Goal: Browse casually: Explore the website without a specific task or goal

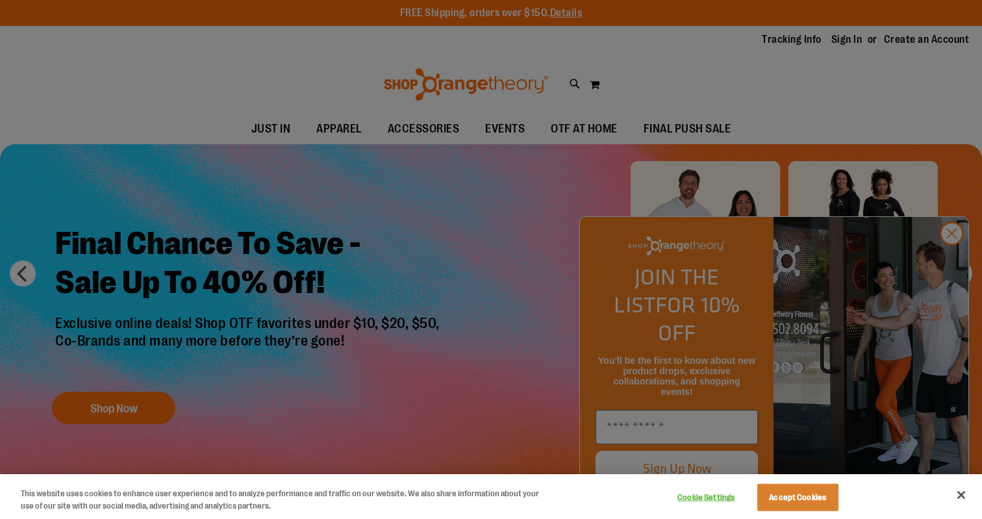
click at [960, 265] on div at bounding box center [491, 259] width 982 height 519
click at [958, 269] on div at bounding box center [491, 259] width 982 height 519
click at [958, 262] on div at bounding box center [491, 259] width 982 height 519
click at [953, 264] on div at bounding box center [491, 259] width 982 height 519
click at [796, 496] on button "Accept Cookies" at bounding box center [797, 497] width 81 height 27
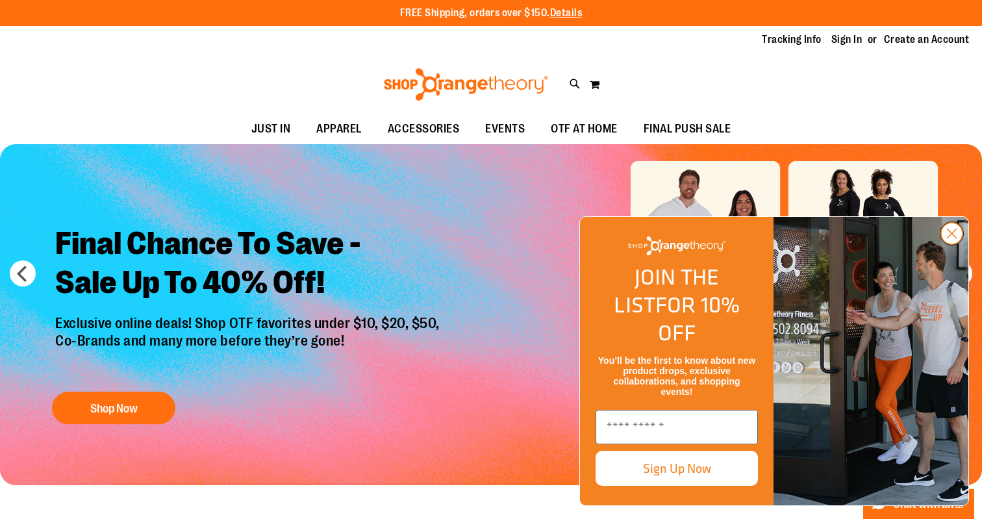
click at [951, 244] on circle "Close dialog" at bounding box center [951, 233] width 21 height 21
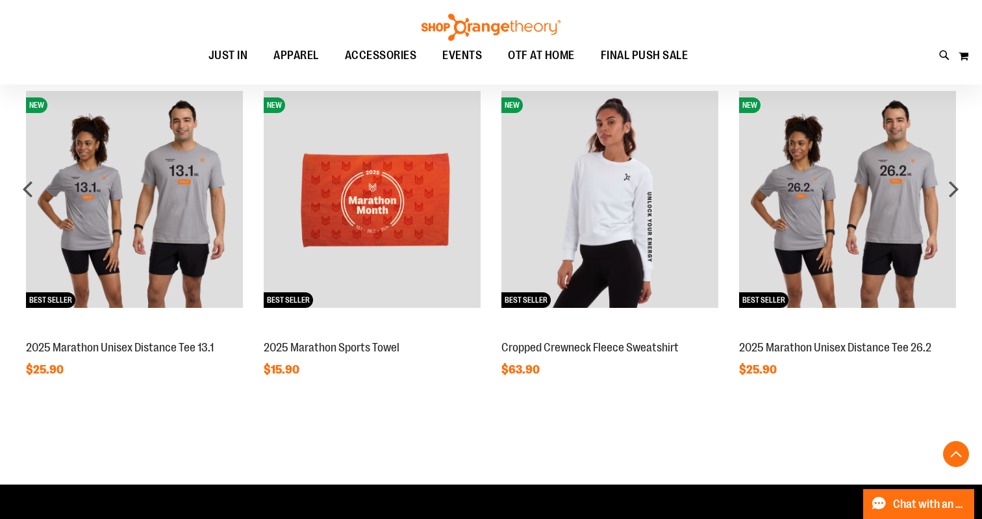
scroll to position [1059, 0]
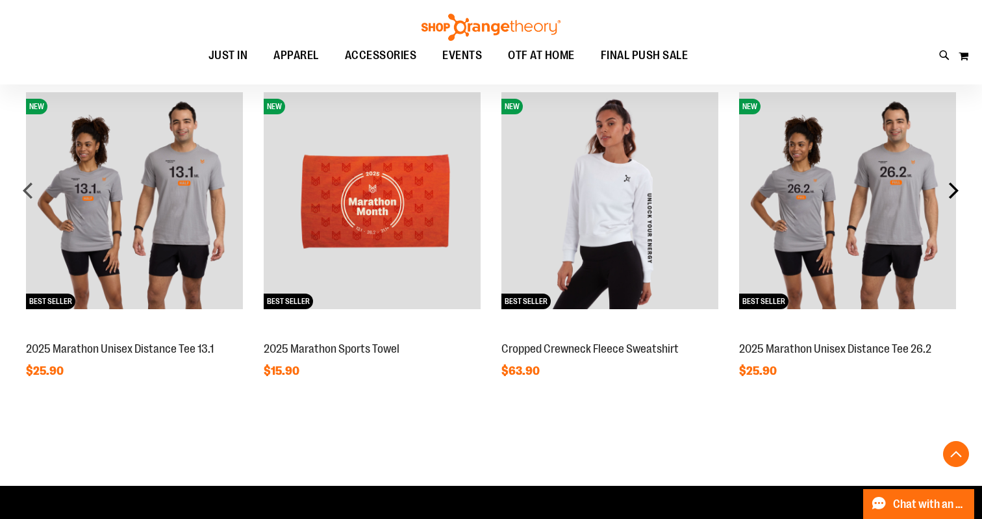
click at [959, 191] on div "next" at bounding box center [953, 190] width 26 height 26
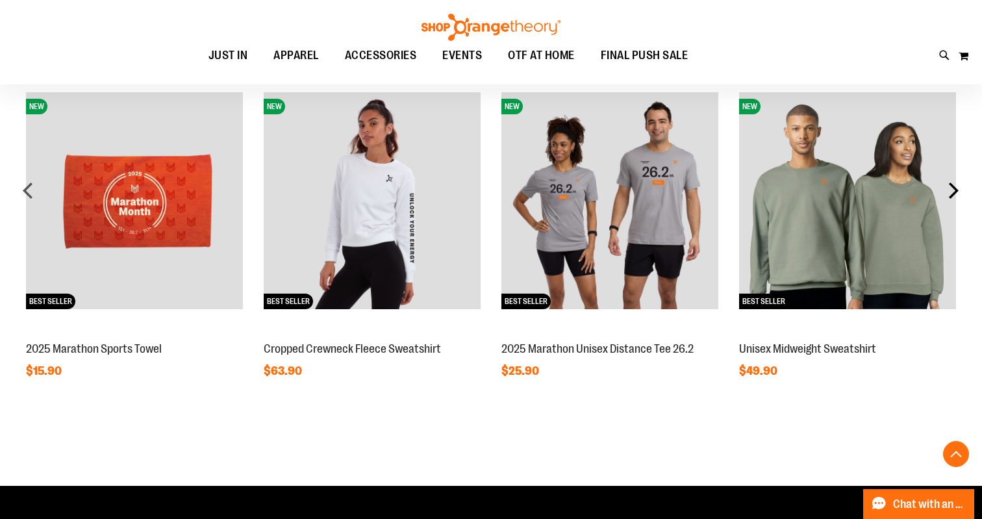
click at [960, 191] on div "next" at bounding box center [953, 190] width 26 height 26
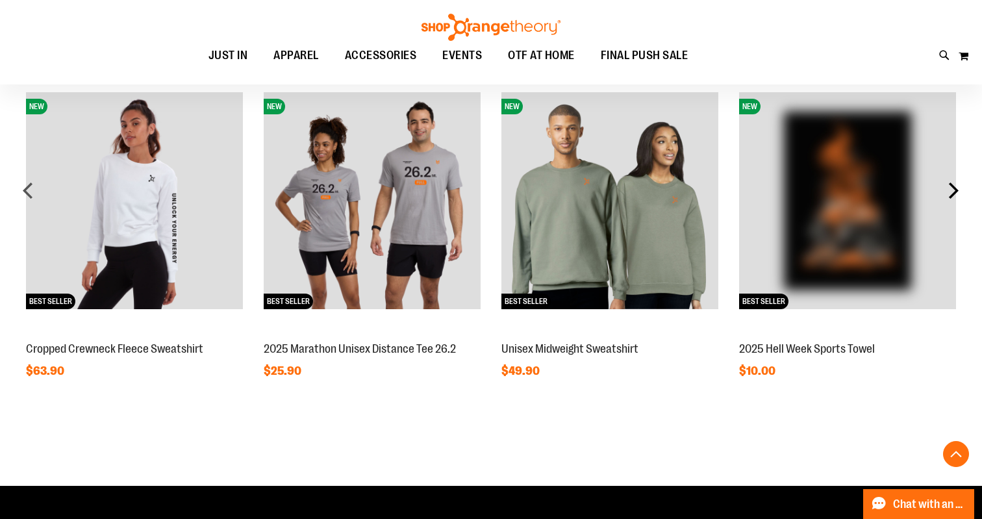
click at [961, 190] on div "next" at bounding box center [953, 190] width 26 height 26
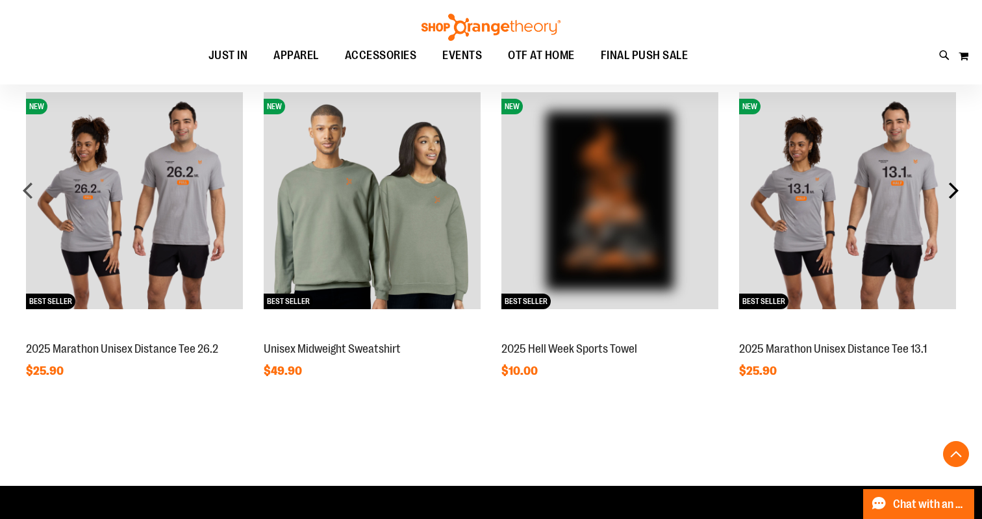
click at [961, 190] on div "next" at bounding box center [953, 190] width 26 height 26
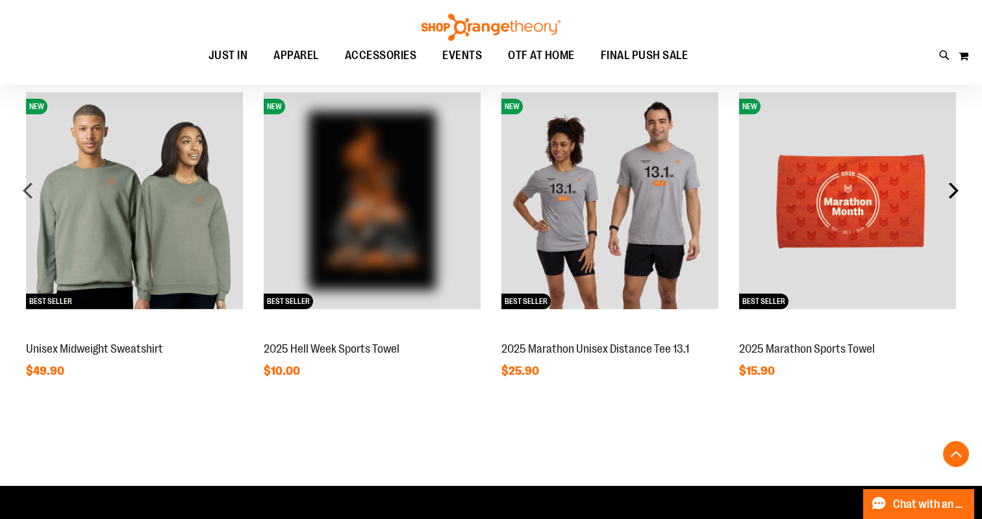
click at [961, 190] on div "next" at bounding box center [953, 190] width 26 height 26
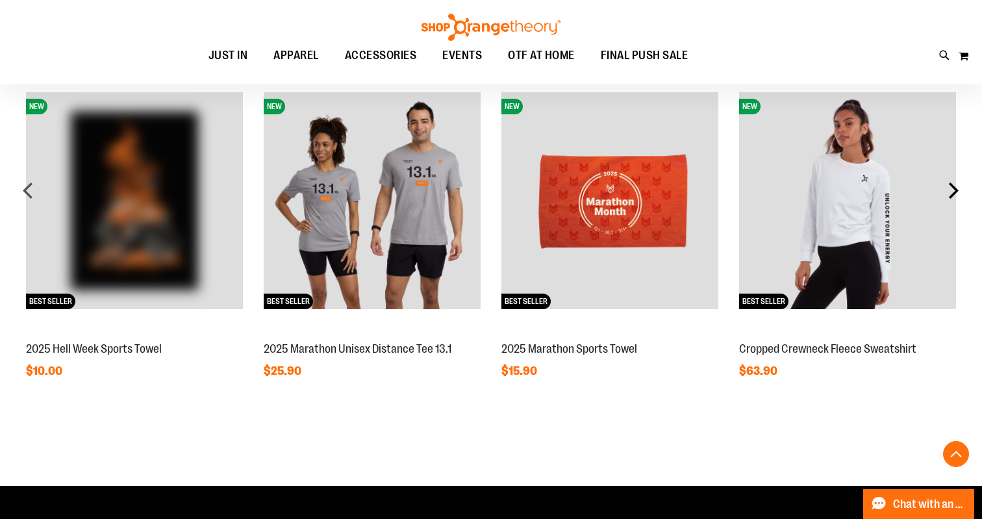
click at [961, 190] on div "next" at bounding box center [953, 190] width 26 height 26
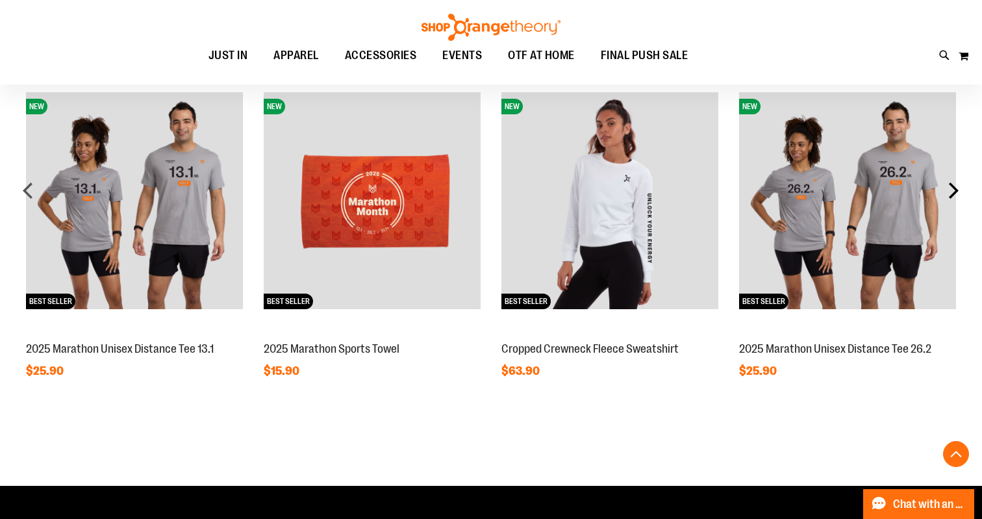
click at [961, 190] on div "next" at bounding box center [953, 190] width 26 height 26
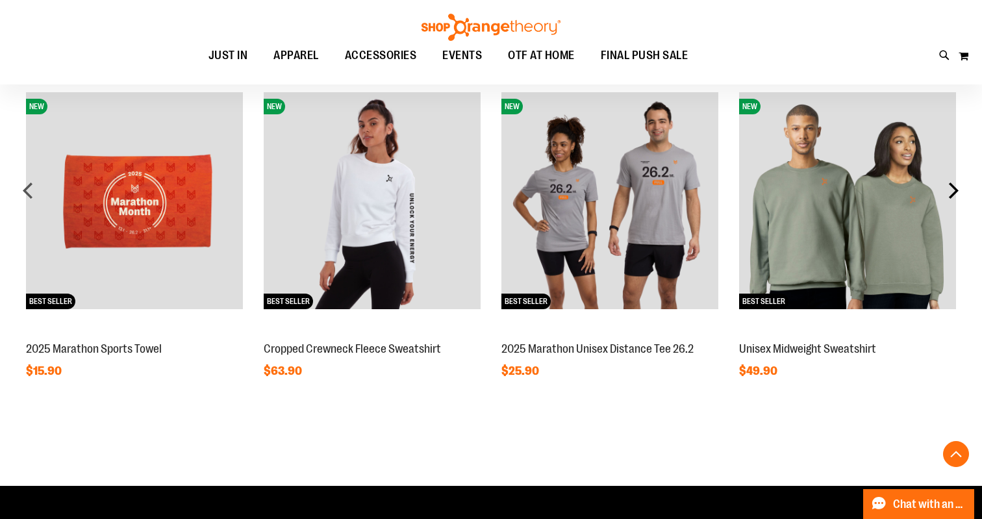
click at [961, 190] on div "next" at bounding box center [953, 190] width 26 height 26
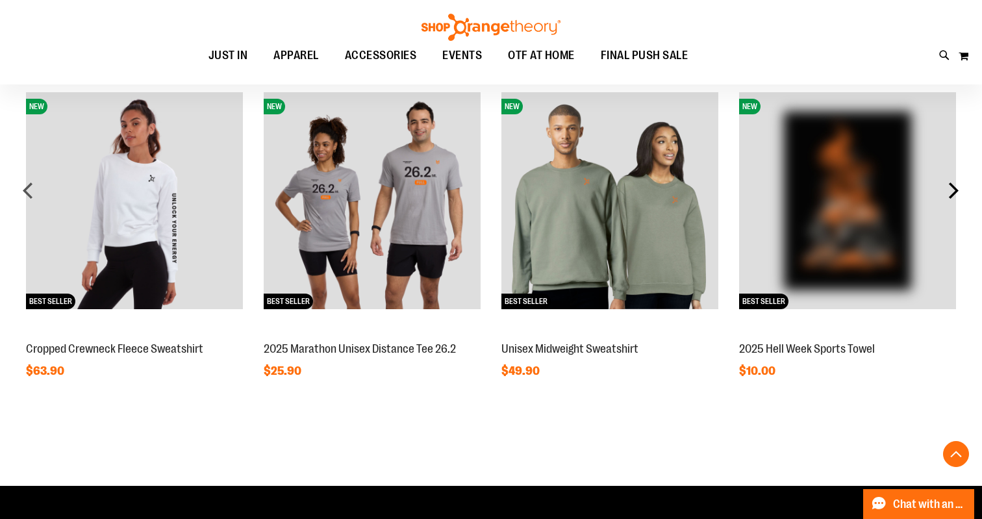
click at [961, 190] on div "next" at bounding box center [953, 190] width 26 height 26
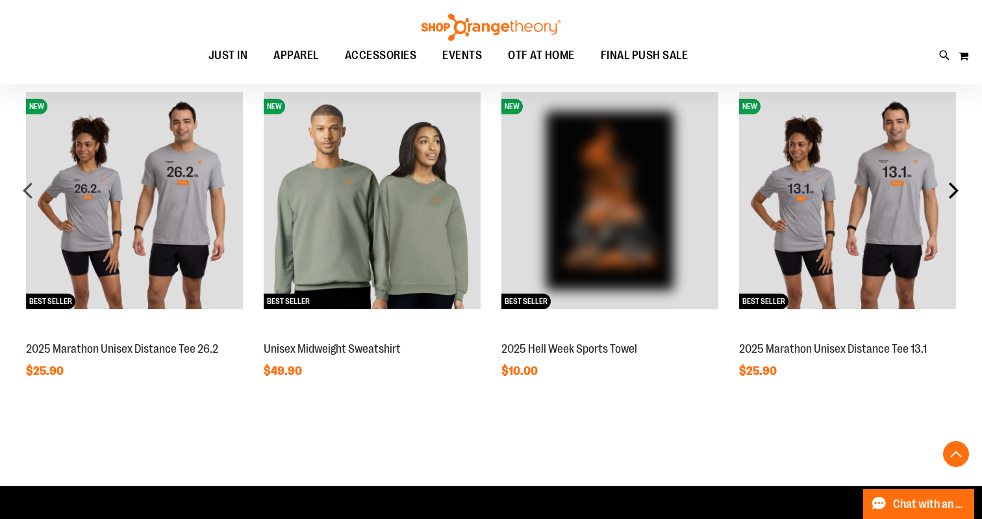
click at [961, 190] on div "next" at bounding box center [953, 190] width 26 height 26
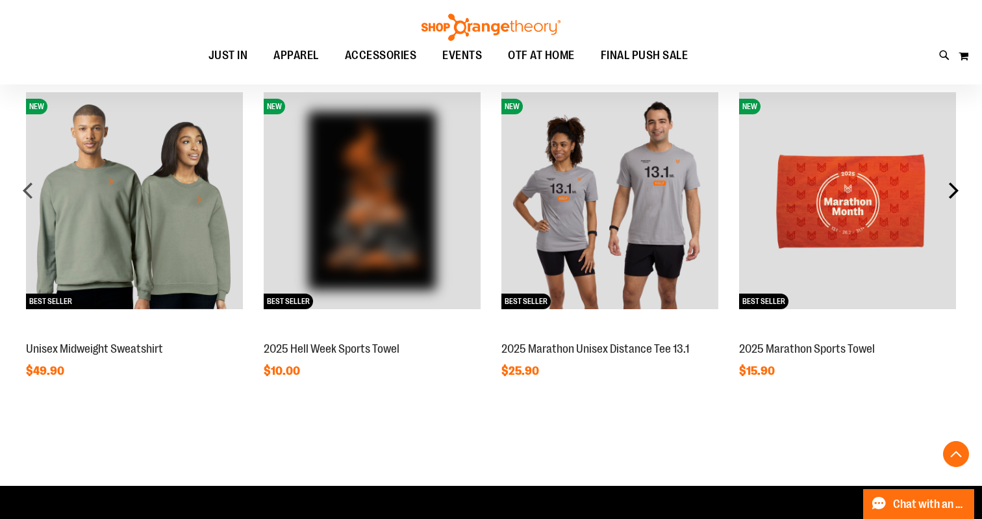
click at [961, 190] on div "next" at bounding box center [953, 190] width 26 height 26
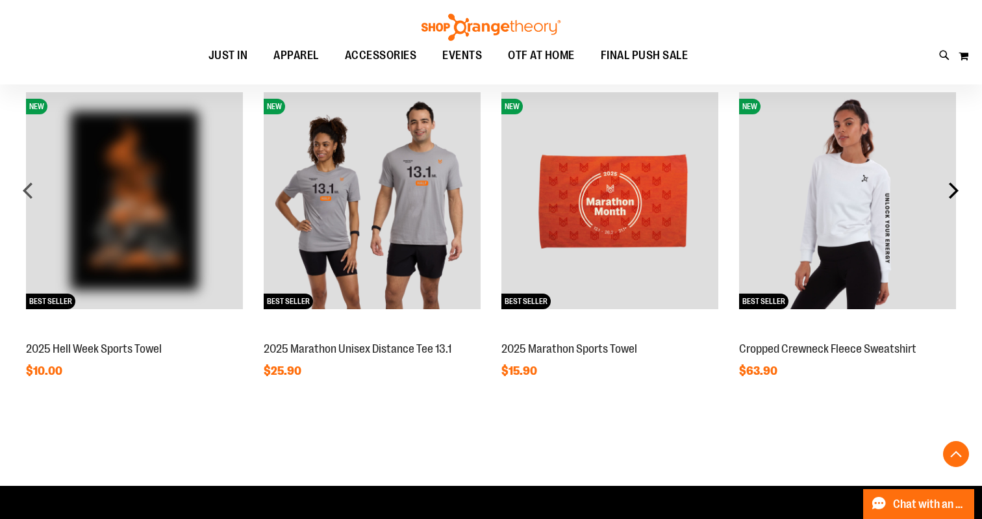
click at [961, 190] on div "next" at bounding box center [953, 190] width 26 height 26
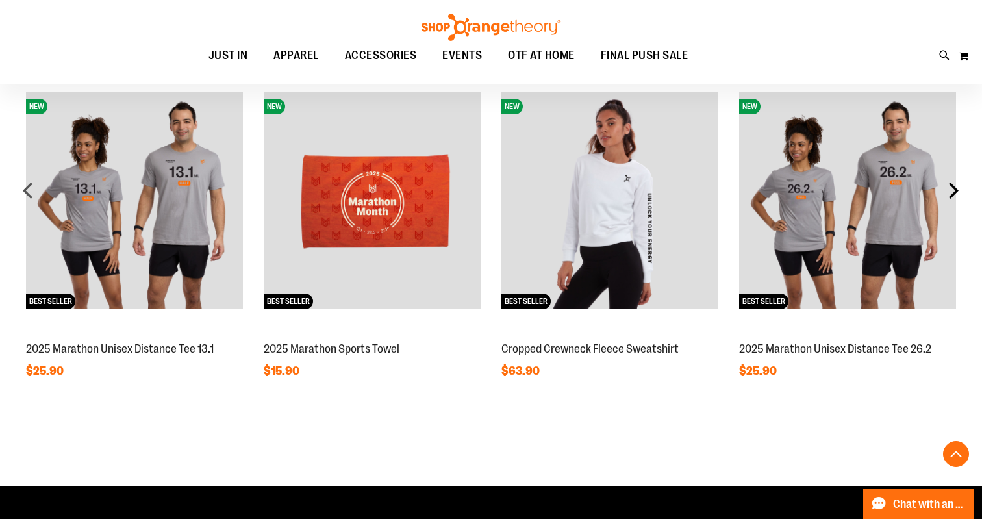
click at [961, 190] on div "next" at bounding box center [953, 190] width 26 height 26
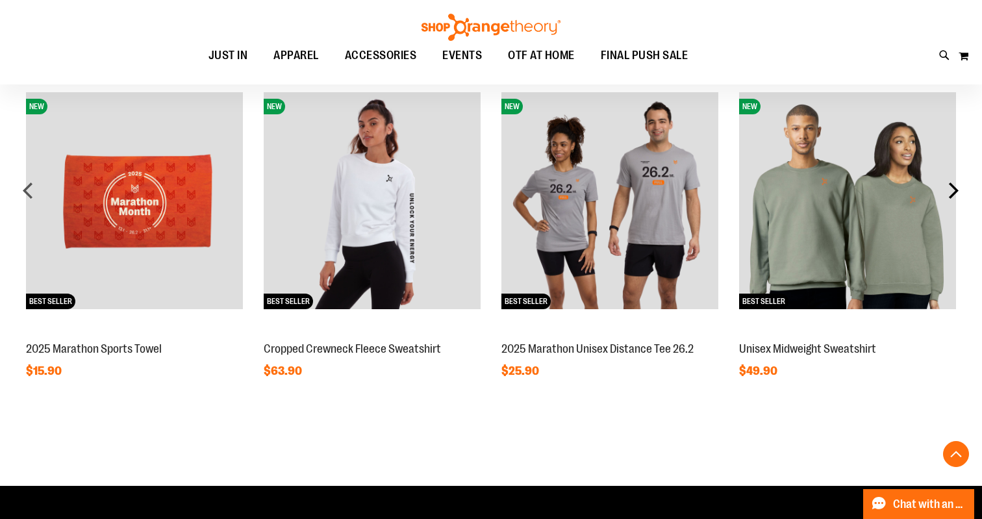
click at [961, 190] on div "next" at bounding box center [953, 190] width 26 height 26
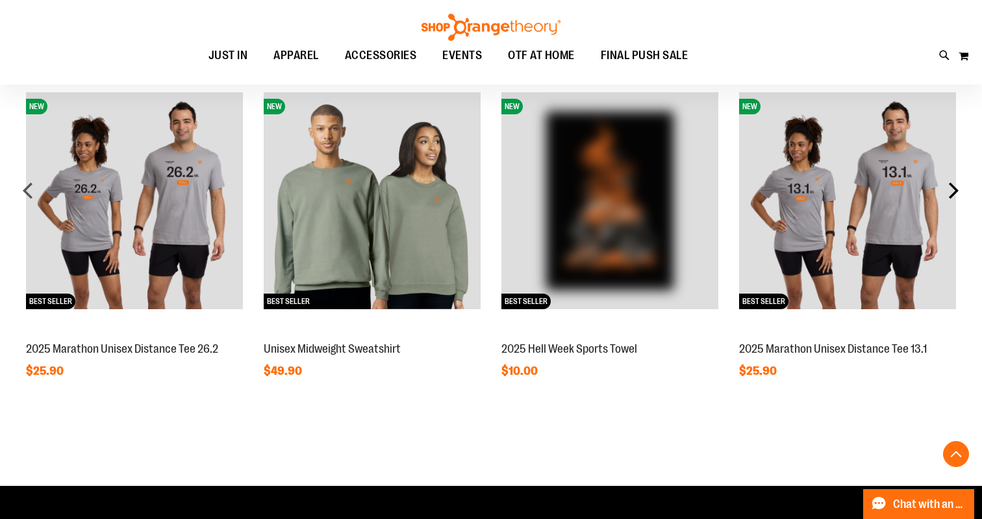
click at [961, 190] on div "next" at bounding box center [953, 190] width 26 height 26
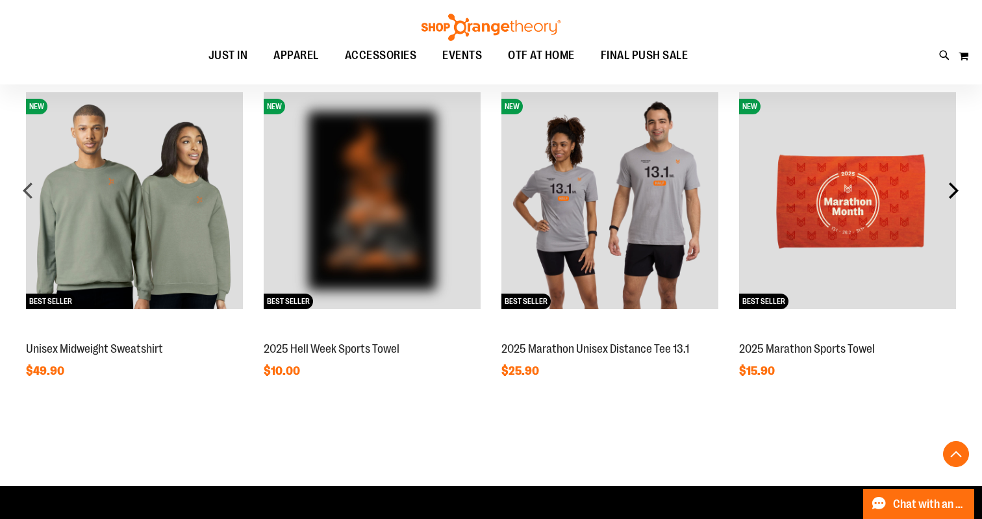
click at [961, 190] on div "next" at bounding box center [953, 190] width 26 height 26
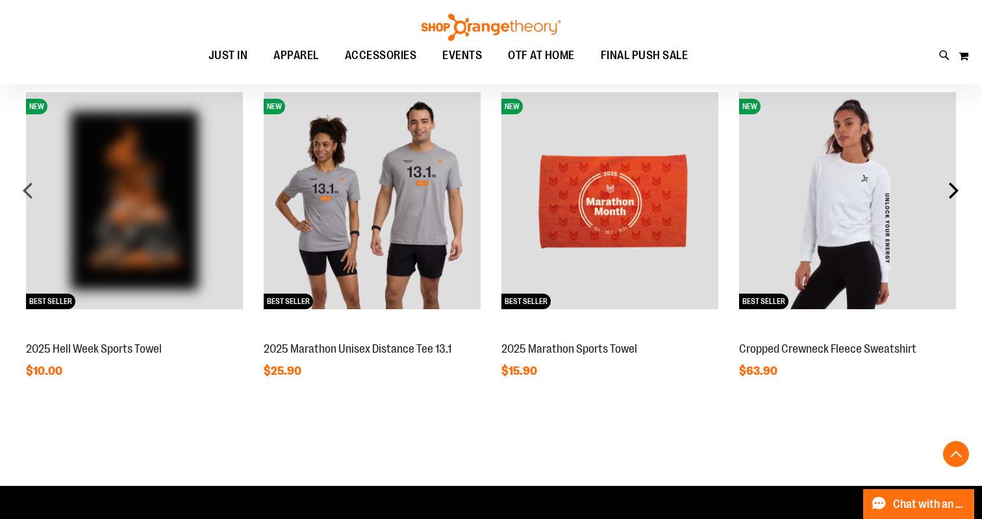
click at [961, 190] on div "next" at bounding box center [953, 190] width 26 height 26
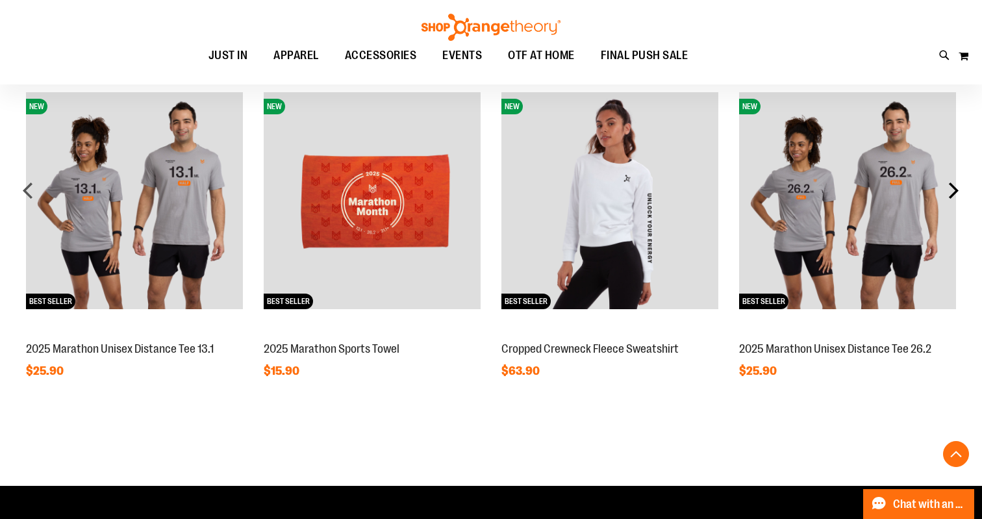
click at [961, 190] on div "next" at bounding box center [953, 190] width 26 height 26
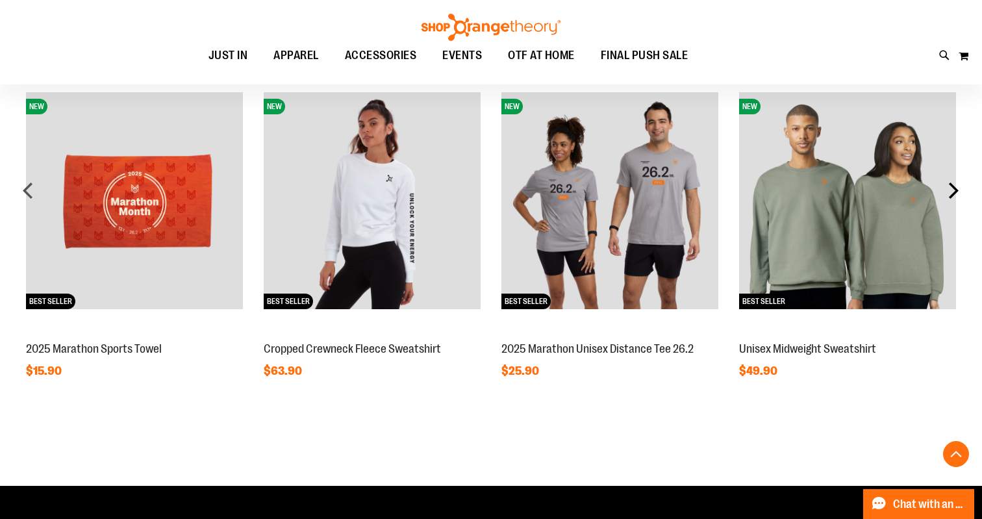
click at [961, 190] on div "next" at bounding box center [953, 190] width 26 height 26
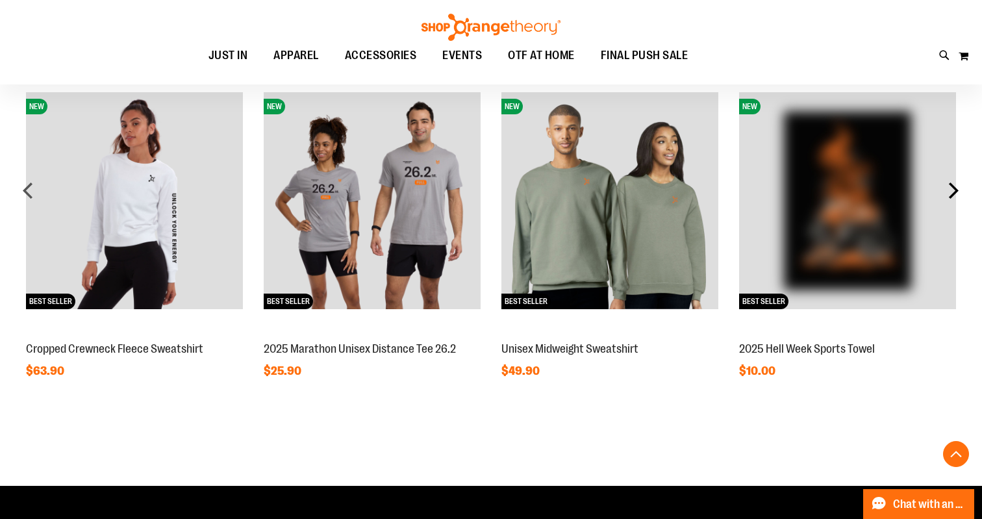
click at [961, 190] on div "next" at bounding box center [953, 190] width 26 height 26
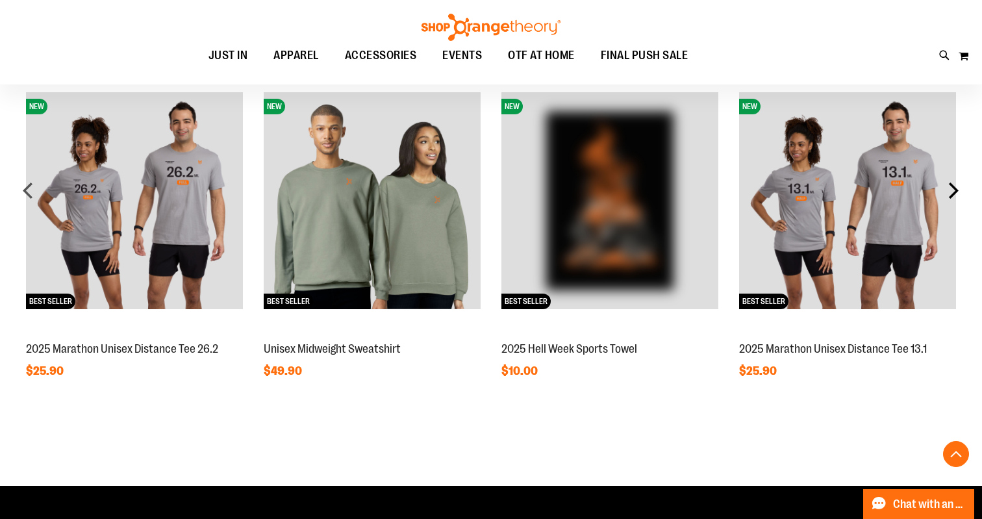
click at [961, 190] on div "next" at bounding box center [953, 190] width 26 height 26
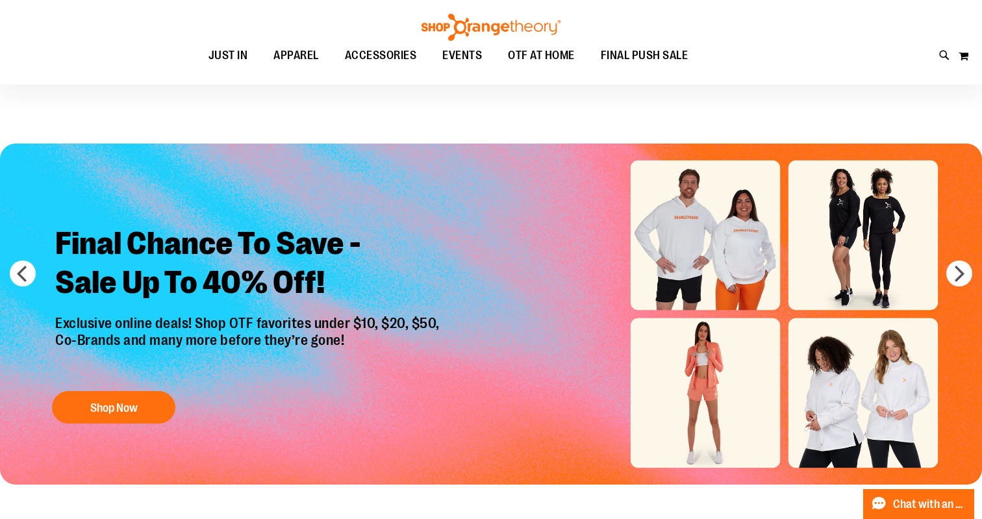
scroll to position [0, 0]
